Goal: Check status: Check status

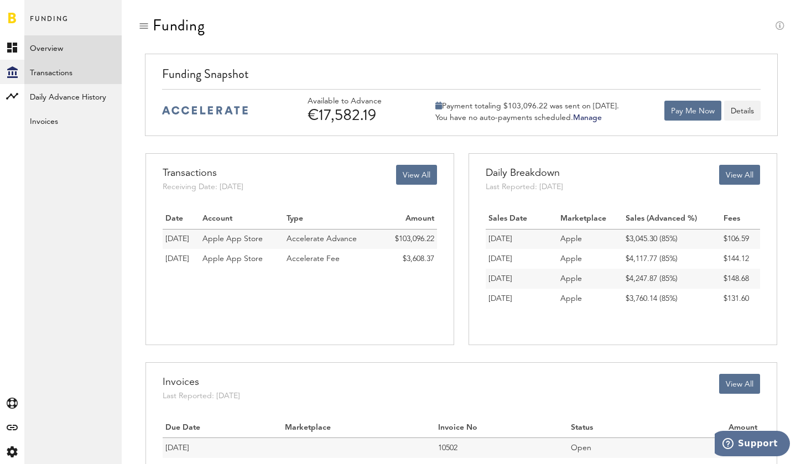
click at [86, 78] on link "Transactions" at bounding box center [72, 72] width 97 height 24
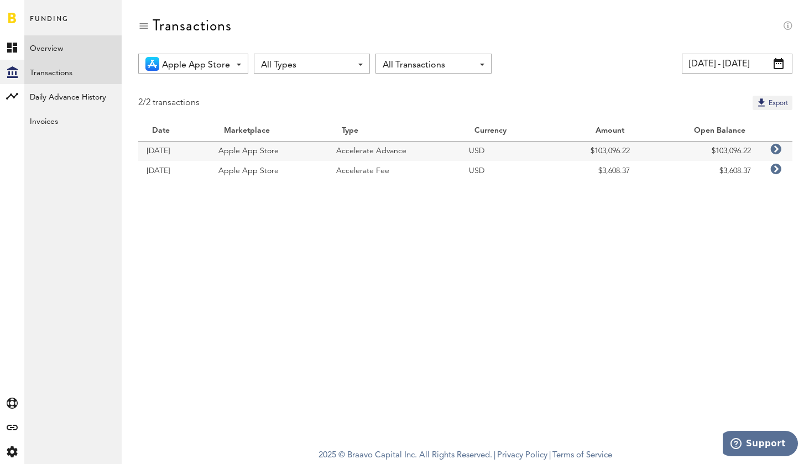
click at [66, 44] on link "Overview" at bounding box center [72, 47] width 97 height 24
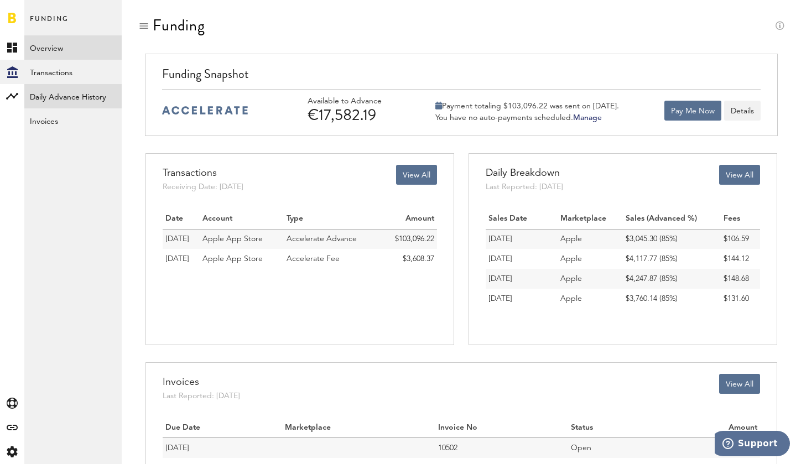
click at [90, 99] on link "Daily Advance History" at bounding box center [72, 96] width 97 height 24
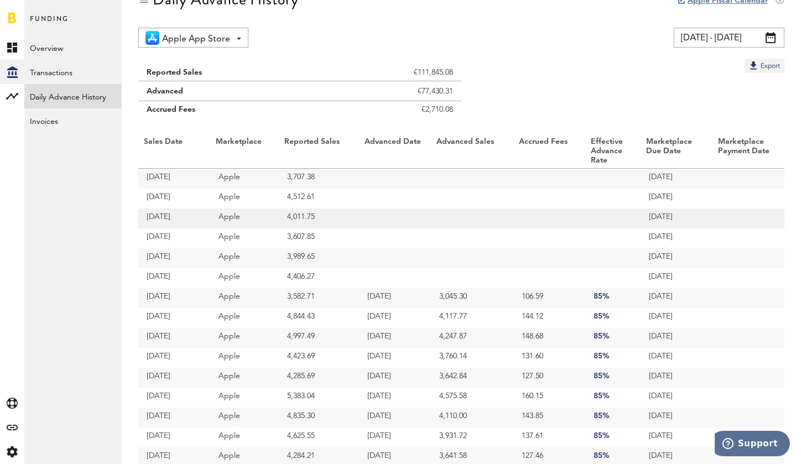
scroll to position [46, 0]
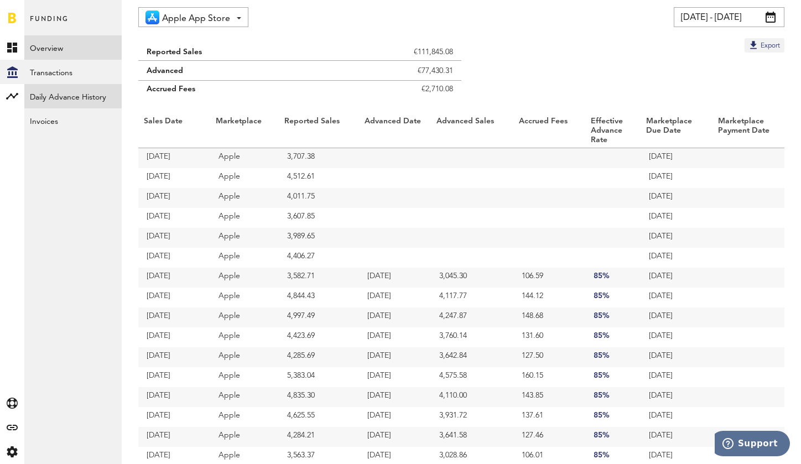
click at [66, 42] on link "Overview" at bounding box center [72, 47] width 97 height 24
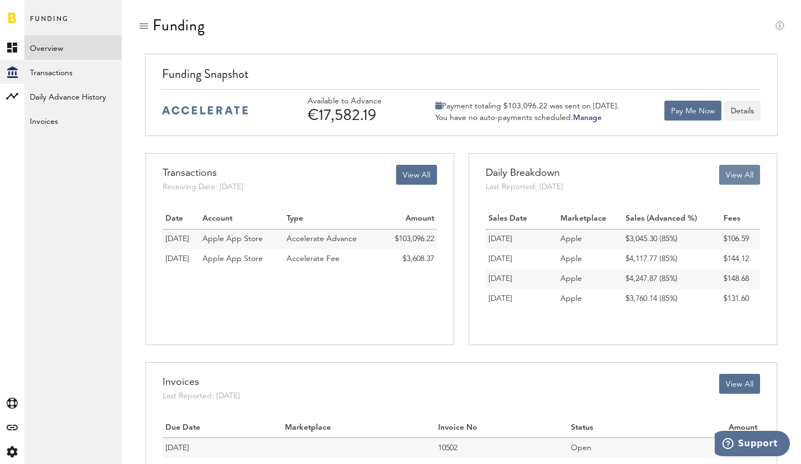
click at [738, 180] on button "View All" at bounding box center [739, 175] width 41 height 20
click at [405, 174] on button "View All" at bounding box center [416, 175] width 41 height 20
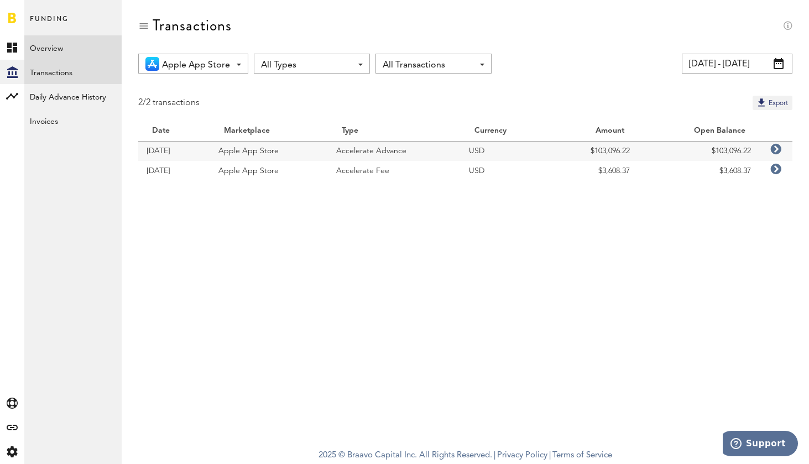
click at [70, 52] on link "Overview" at bounding box center [72, 47] width 97 height 24
